Goal: Information Seeking & Learning: Find contact information

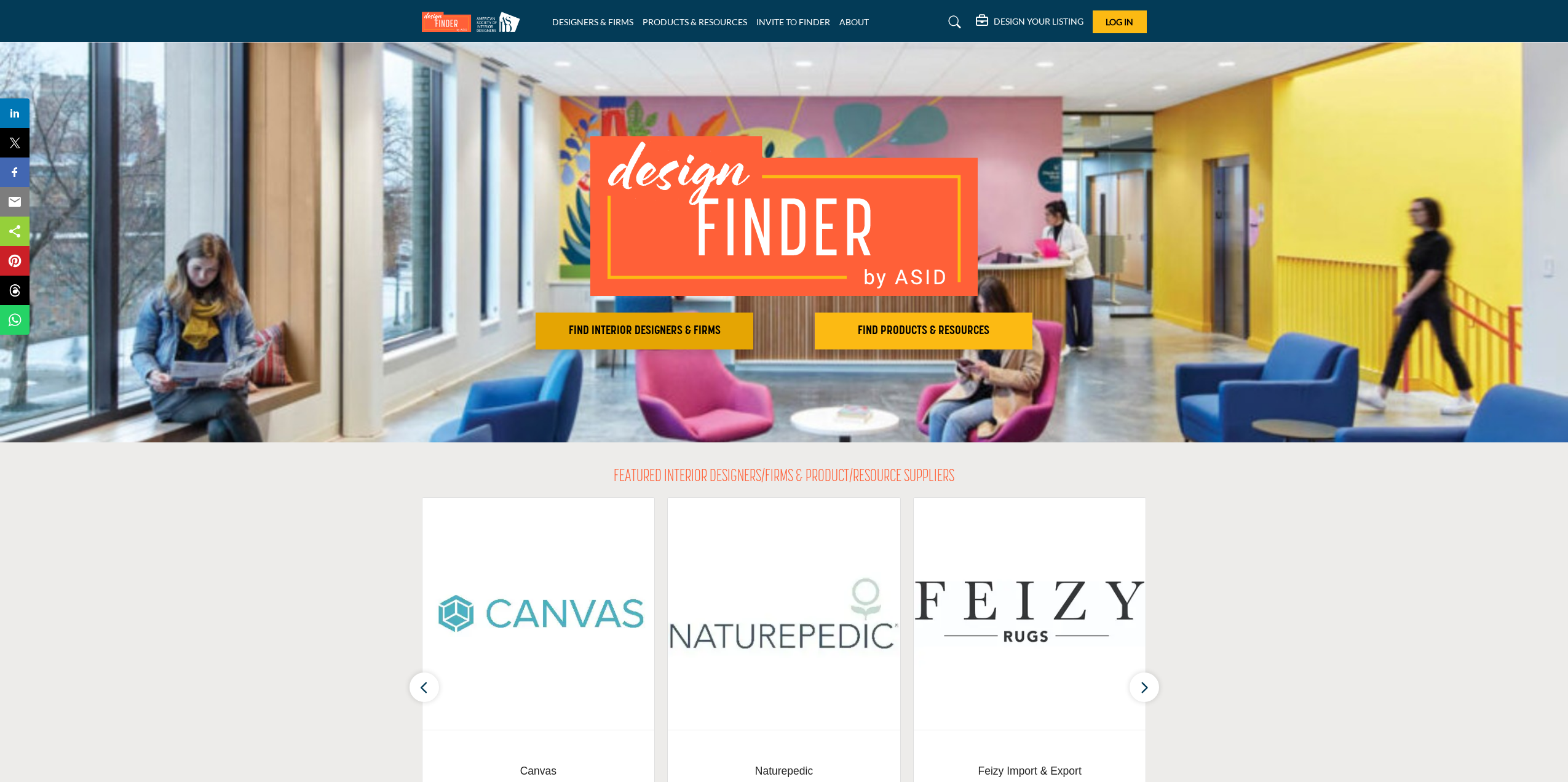
click at [678, 333] on h2 "FIND INTERIOR DESIGNERS & FIRMS" at bounding box center [644, 330] width 210 height 15
click at [646, 341] on button "FIND INTERIOR DESIGNERS & FIRMS" at bounding box center [645, 330] width 217 height 37
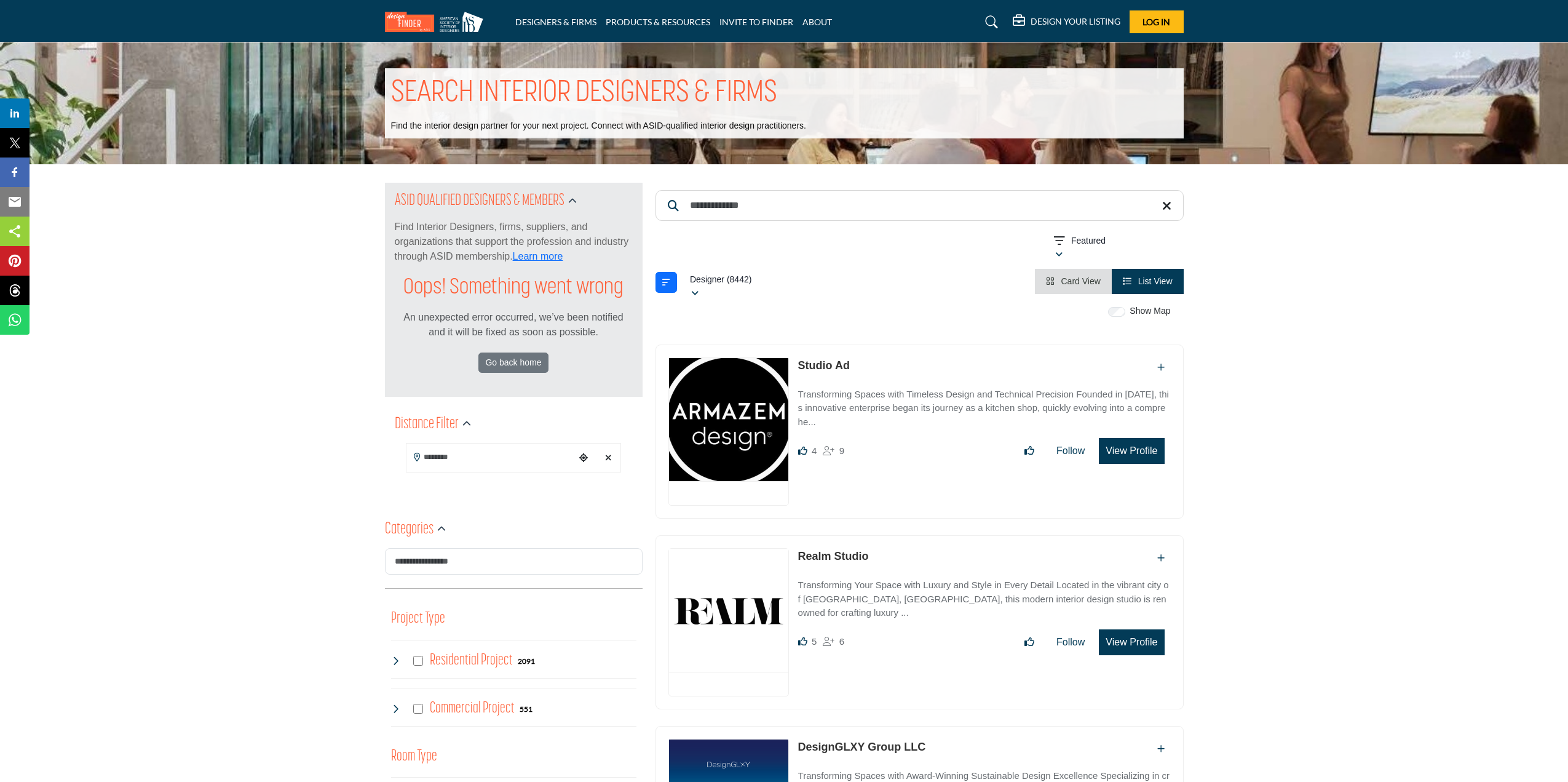
click at [720, 197] on input "Search Keyword" at bounding box center [920, 205] width 528 height 31
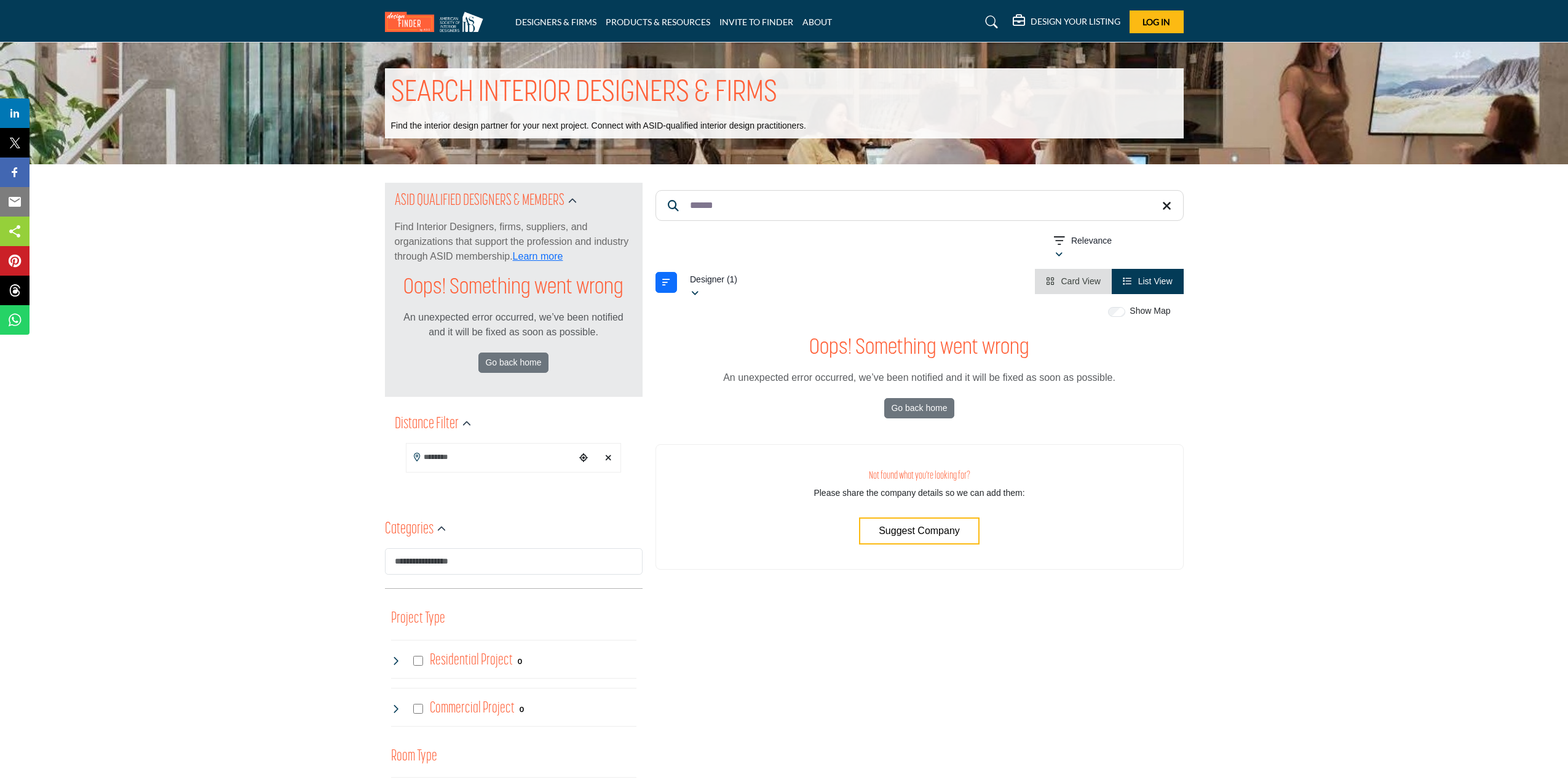
type input "*******"
